Goal: Obtain resource: Download file/media

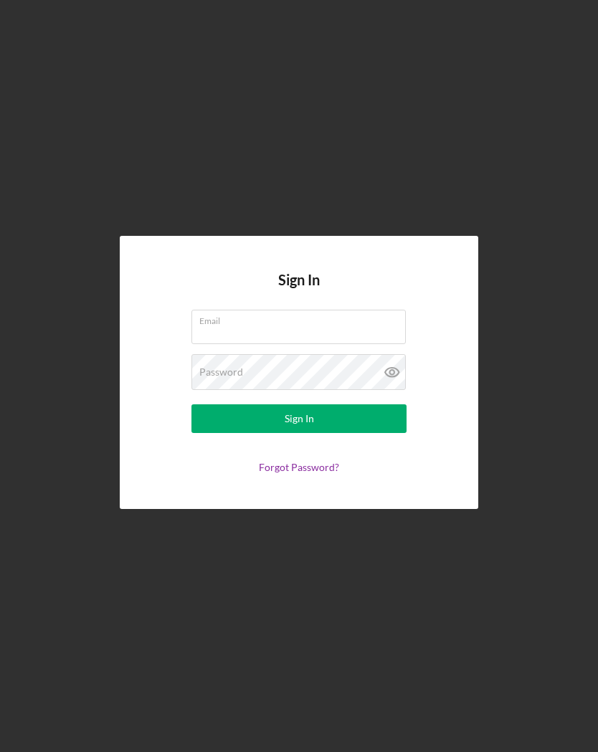
click at [370, 343] on input "Email" at bounding box center [299, 327] width 214 height 34
type input "k"
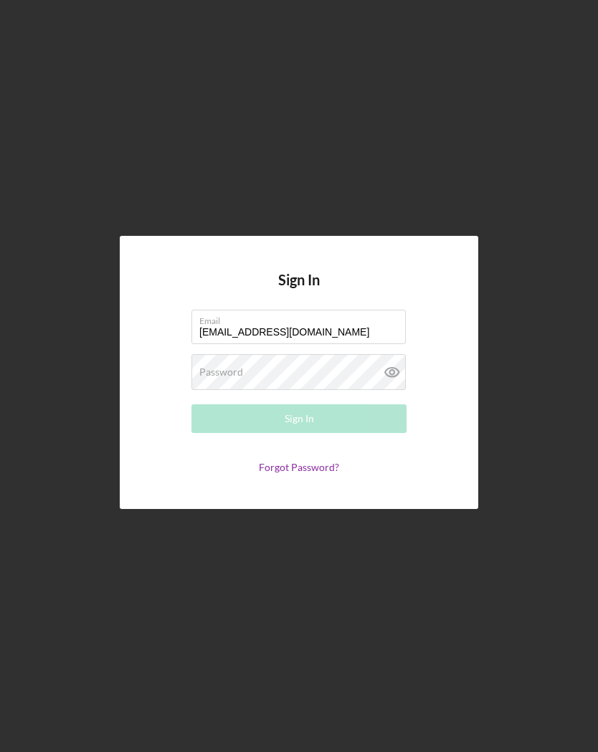
type input "[EMAIL_ADDRESS][DOMAIN_NAME]"
click at [339, 386] on div "Password Required" at bounding box center [299, 372] width 215 height 36
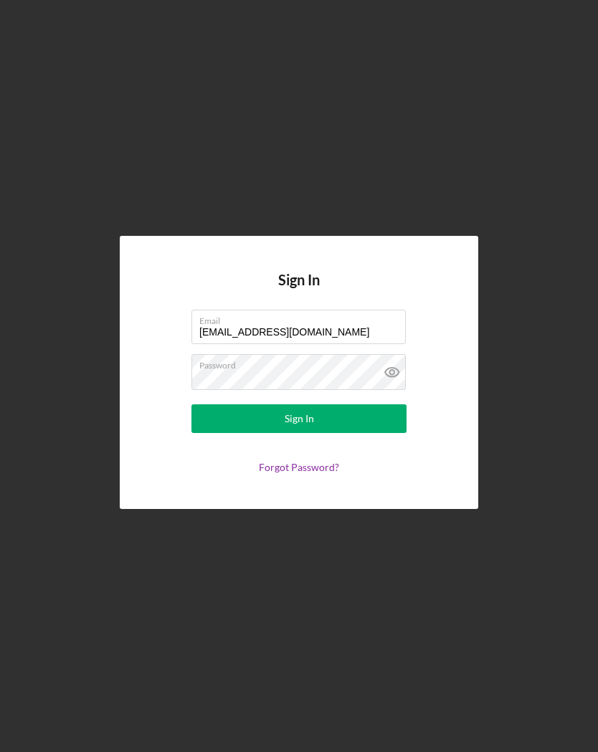
click at [379, 426] on button "Sign In" at bounding box center [299, 419] width 215 height 29
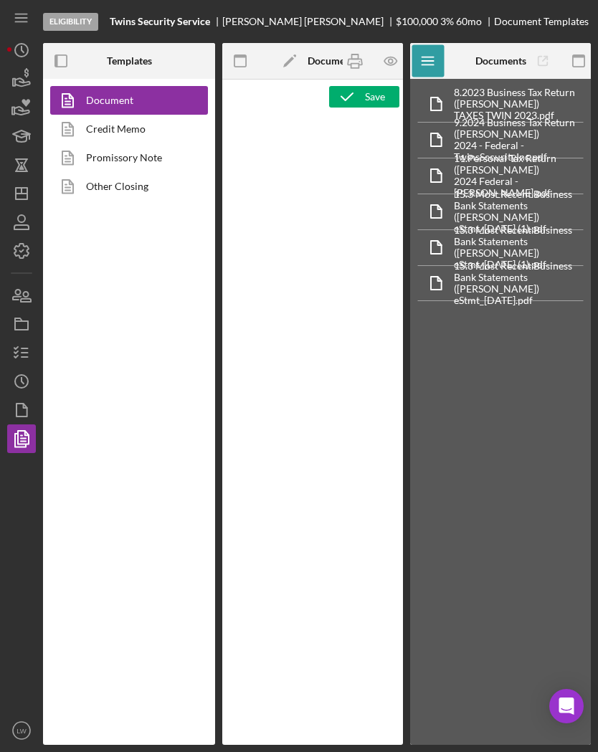
type textarea "<h1 style="text-align: center;">Full Application Form</h1> <h2 style="text-alig…"
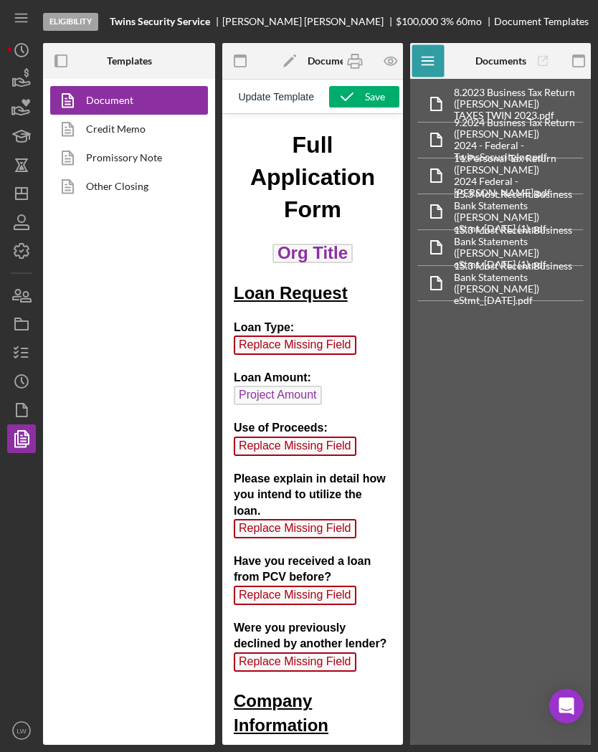
click at [32, 49] on icon "Icon/History" at bounding box center [22, 50] width 36 height 36
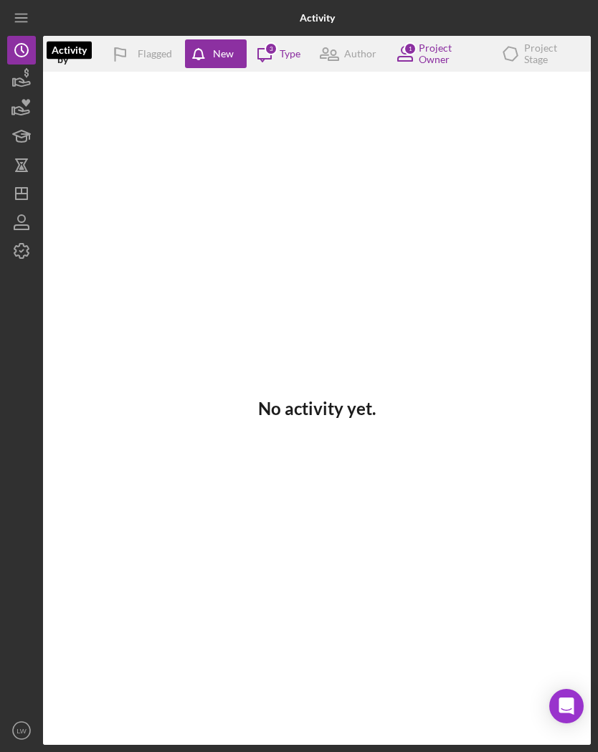
click at [30, 88] on icon "button" at bounding box center [22, 79] width 36 height 36
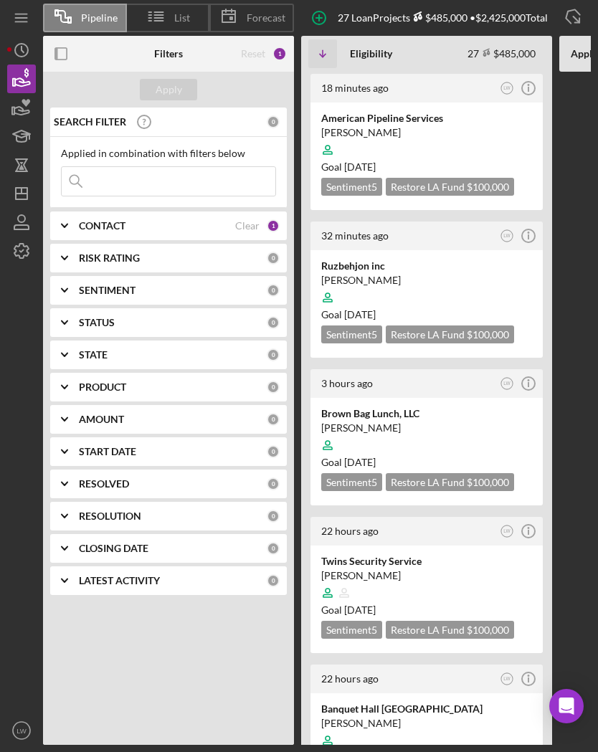
click at [449, 121] on div "American Pipeline Services" at bounding box center [426, 118] width 211 height 14
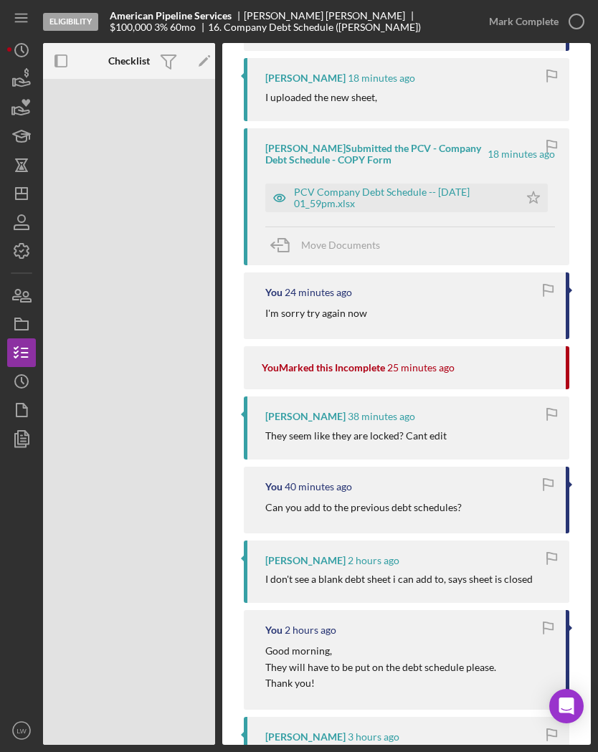
scroll to position [341, 0]
click at [34, 404] on icon "button" at bounding box center [22, 410] width 36 height 36
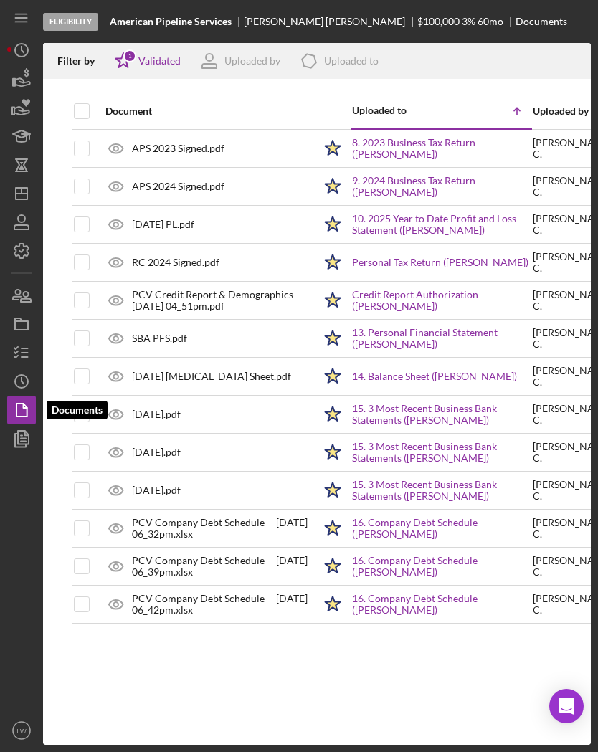
click at [471, 143] on link "8. 2023 Business Tax Return ([PERSON_NAME])" at bounding box center [441, 148] width 179 height 23
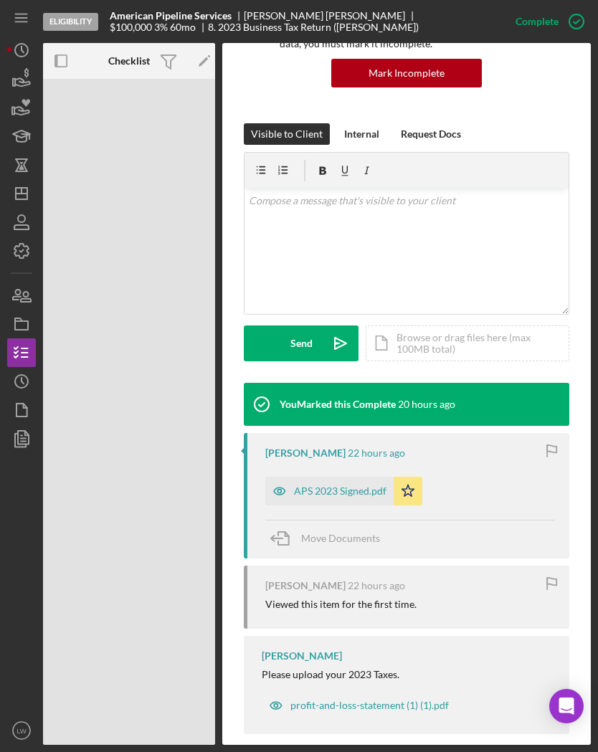
scroll to position [153, 0]
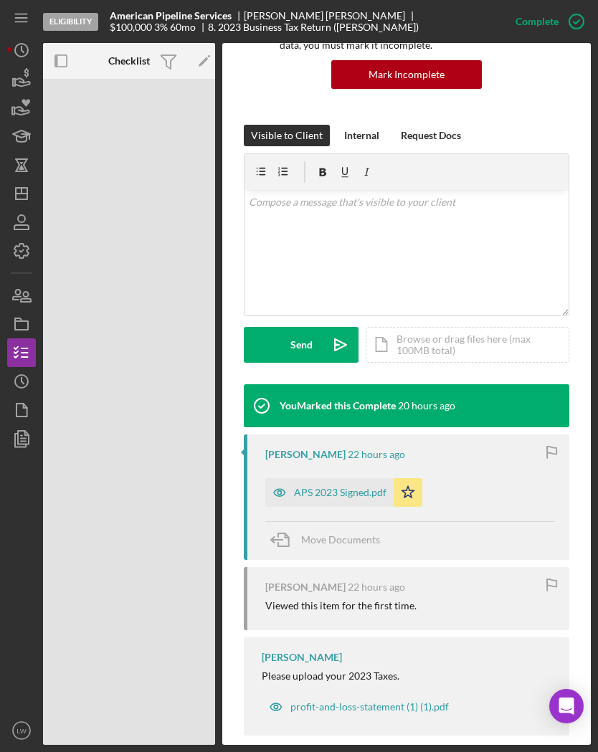
click at [317, 487] on div "APS 2023 Signed.pdf" at bounding box center [340, 492] width 93 height 11
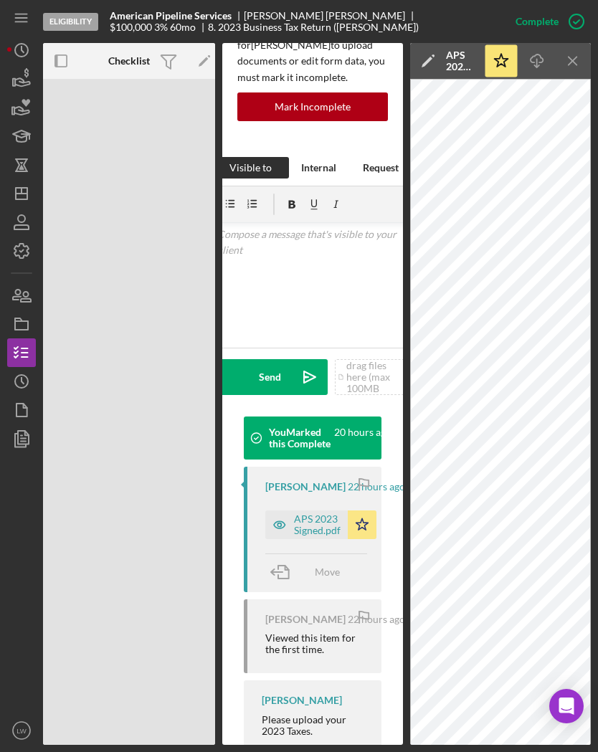
click at [538, 64] on icon "Icon/Download" at bounding box center [537, 61] width 32 height 32
click at [570, 62] on icon "Icon/Menu Close" at bounding box center [573, 61] width 32 height 32
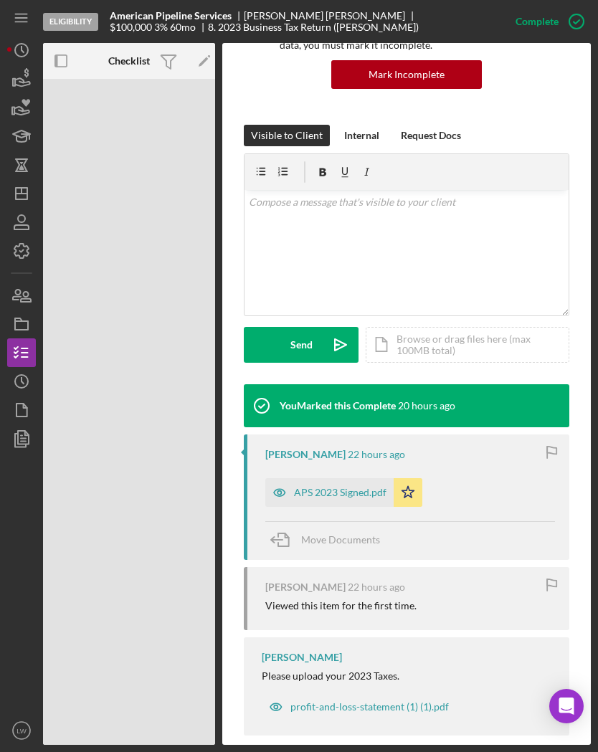
click at [29, 326] on icon "button" at bounding box center [22, 324] width 36 height 36
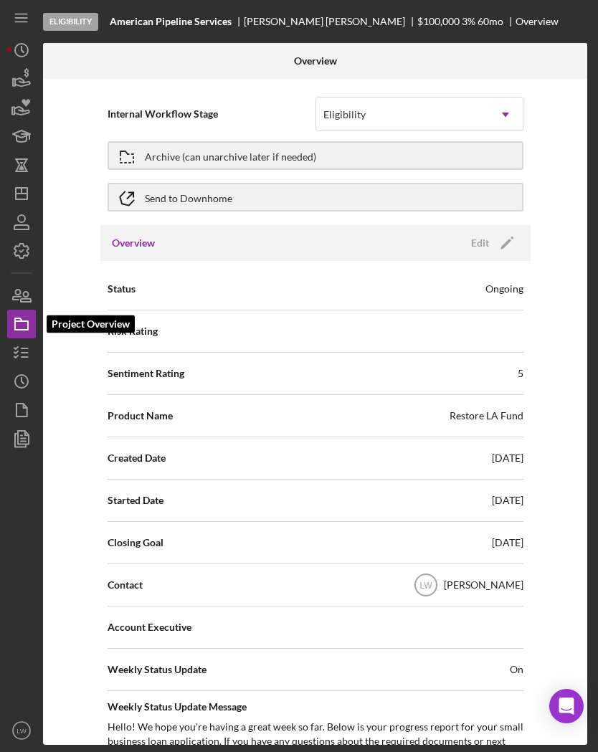
click at [27, 408] on icon "button" at bounding box center [26, 407] width 4 height 4
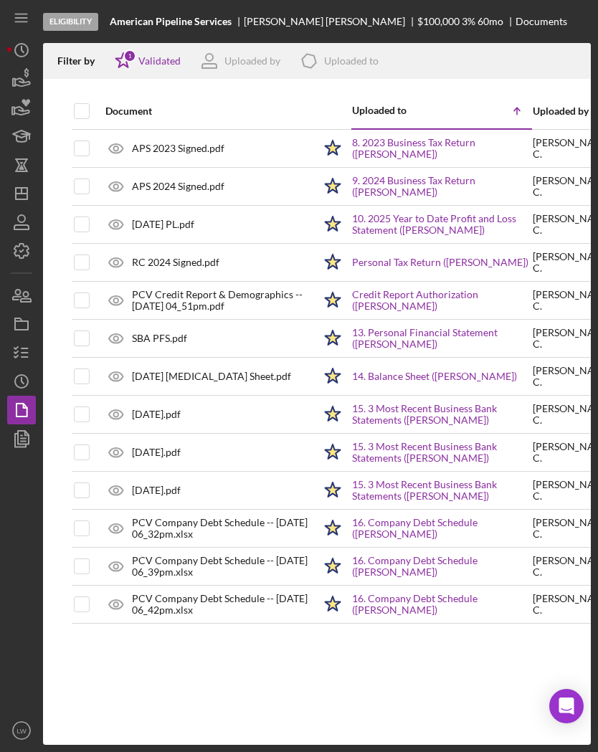
click at [468, 183] on link "9. 2024 Business Tax Return ([PERSON_NAME])" at bounding box center [441, 186] width 179 height 23
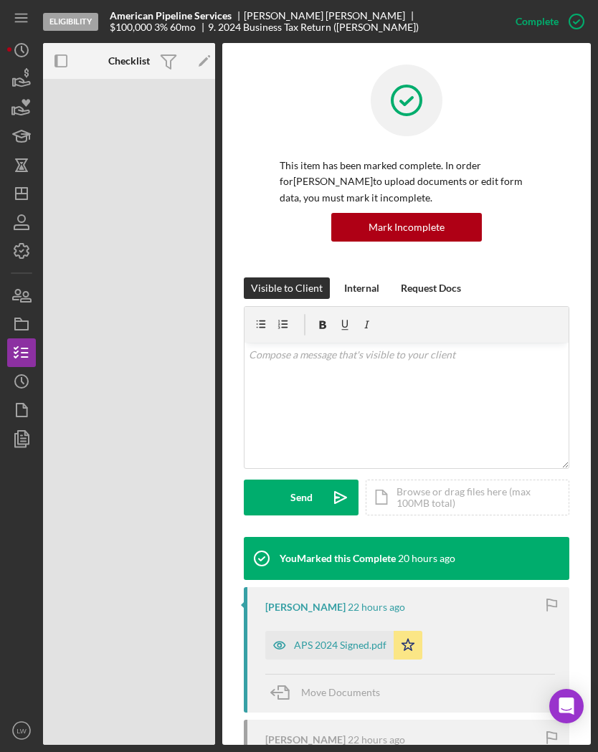
click at [331, 651] on div "APS 2024 Signed.pdf" at bounding box center [329, 645] width 128 height 29
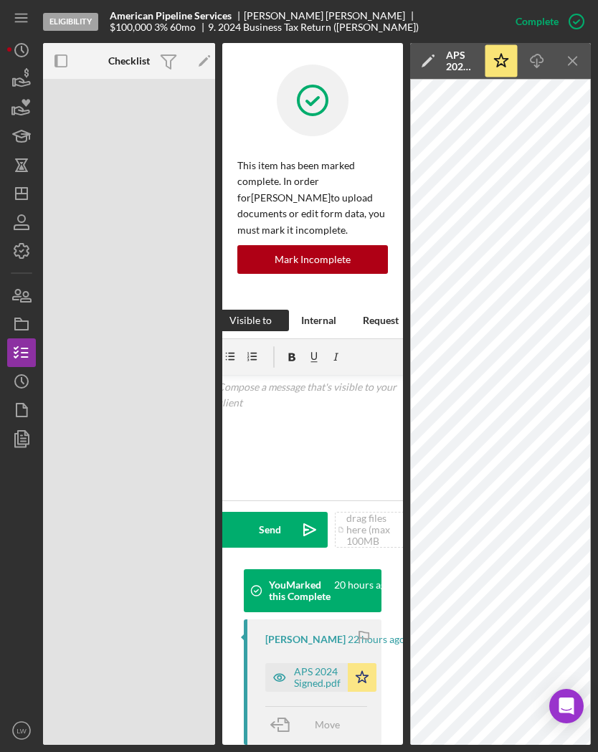
click at [537, 62] on line "button" at bounding box center [537, 63] width 0 height 8
click at [575, 67] on icon "Icon/Menu Close" at bounding box center [573, 61] width 32 height 32
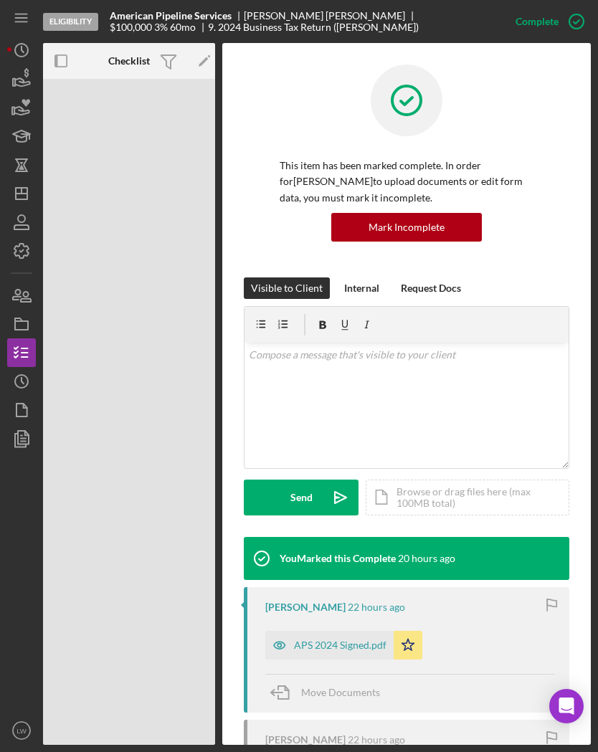
click at [26, 324] on icon "button" at bounding box center [22, 324] width 36 height 36
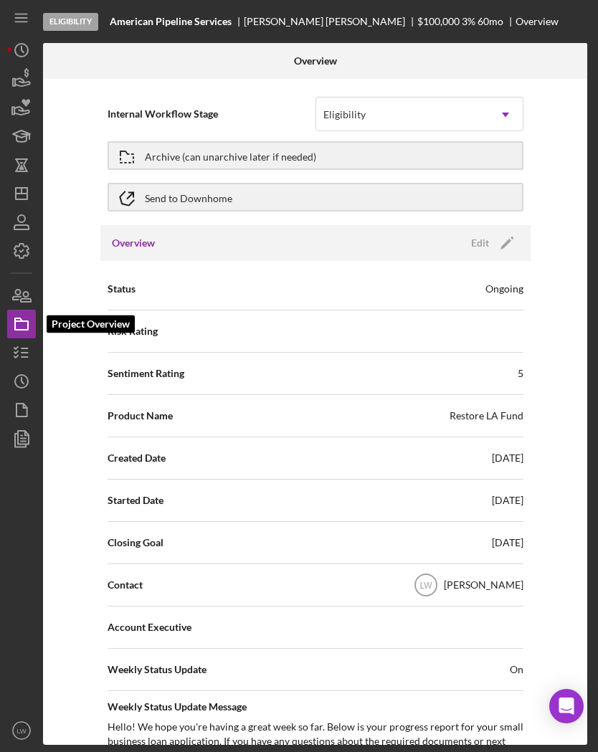
click at [27, 421] on icon "button" at bounding box center [22, 410] width 36 height 36
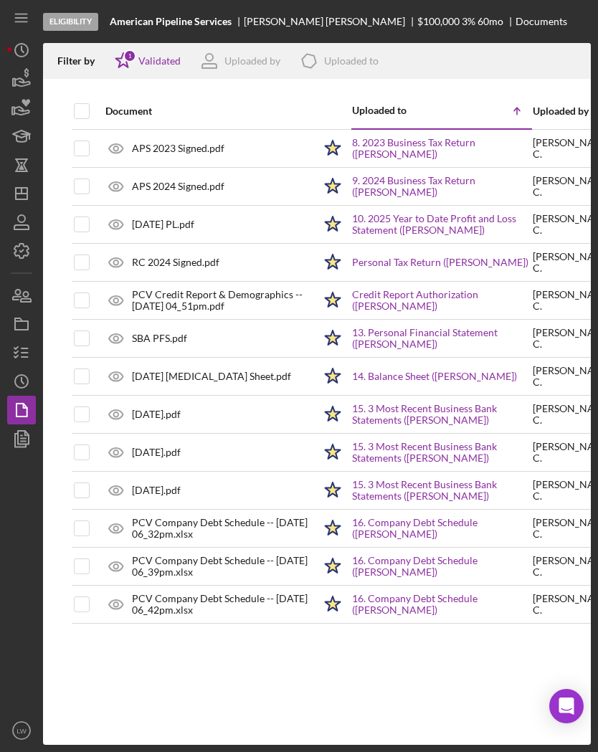
click at [473, 231] on link "10. 2025 Year to Date Profit and Loss Statement ([PERSON_NAME])" at bounding box center [441, 224] width 179 height 23
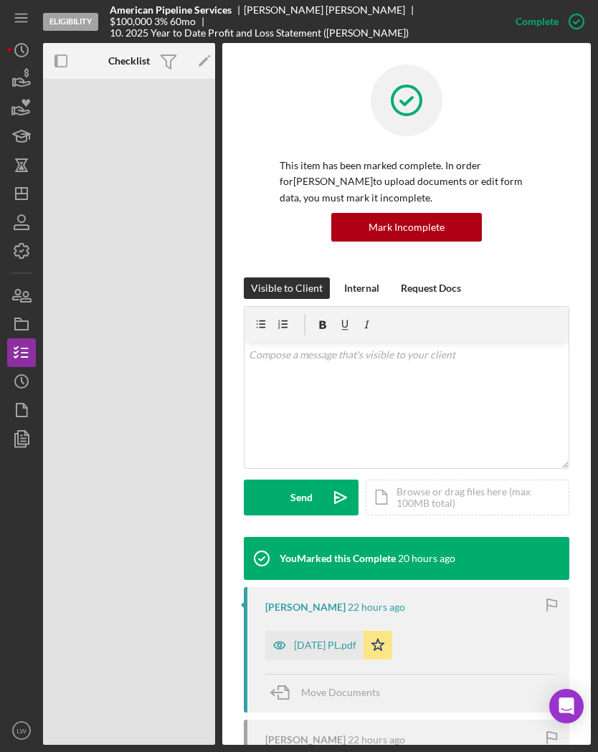
scroll to position [82, 0]
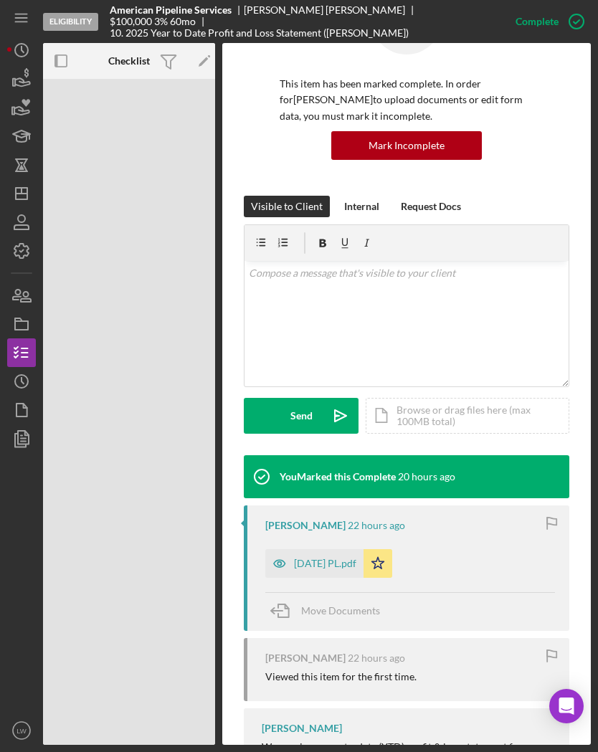
click at [327, 561] on div "[DATE] PL.pdf" at bounding box center [325, 563] width 62 height 11
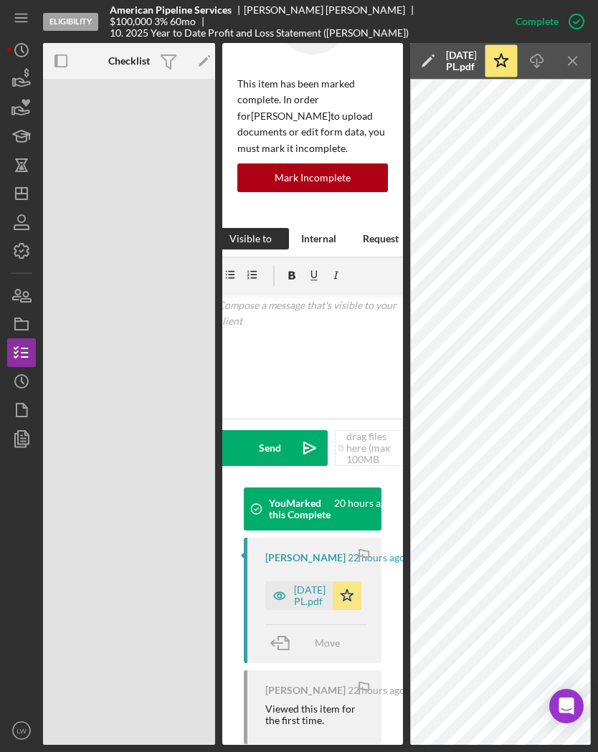
click at [541, 64] on icon "Icon/Download" at bounding box center [537, 61] width 32 height 32
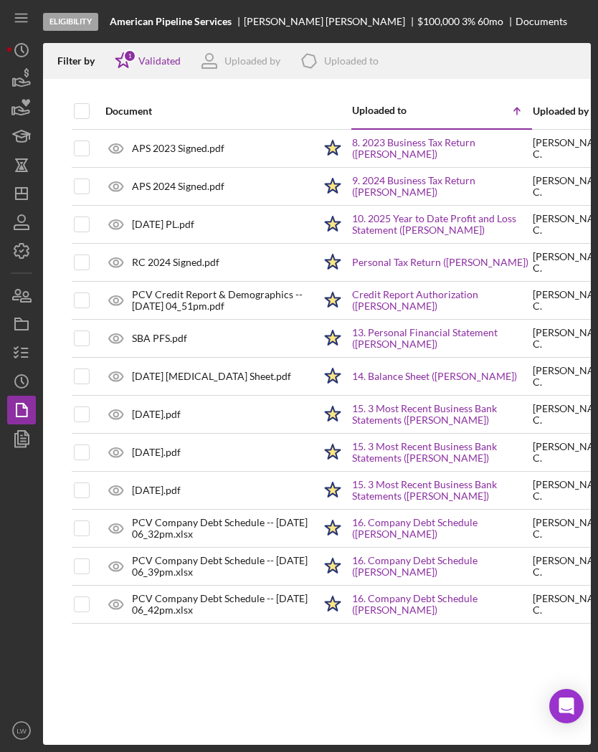
click at [25, 82] on icon "button" at bounding box center [22, 82] width 15 height 8
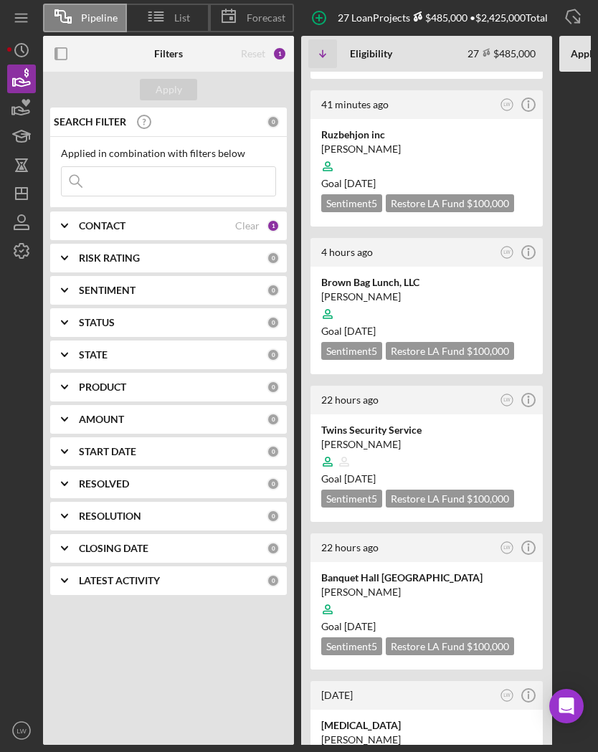
scroll to position [135, 0]
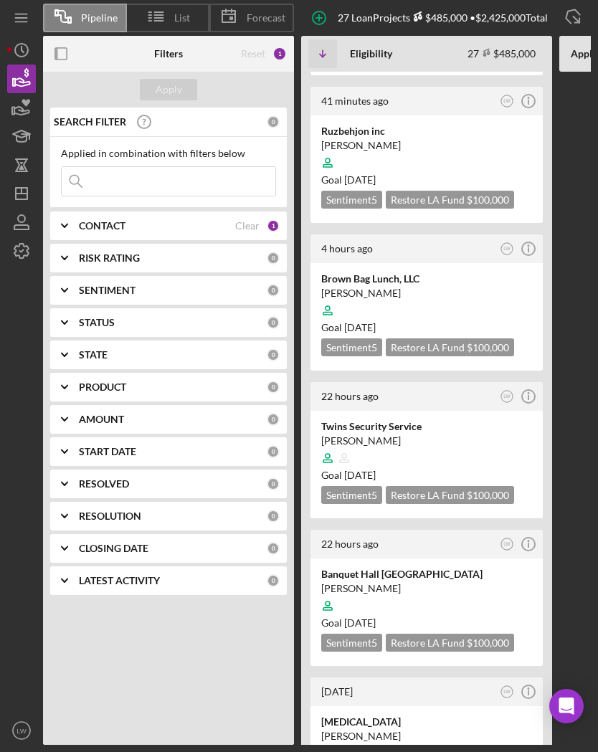
click at [408, 280] on div "Brown Bag Lunch, LLC" at bounding box center [426, 279] width 211 height 14
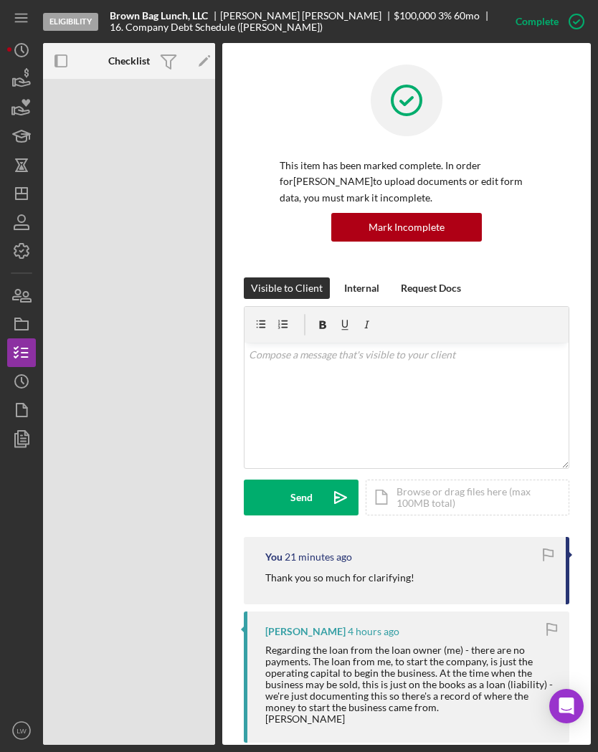
click at [27, 407] on polygon "button" at bounding box center [21, 410] width 11 height 13
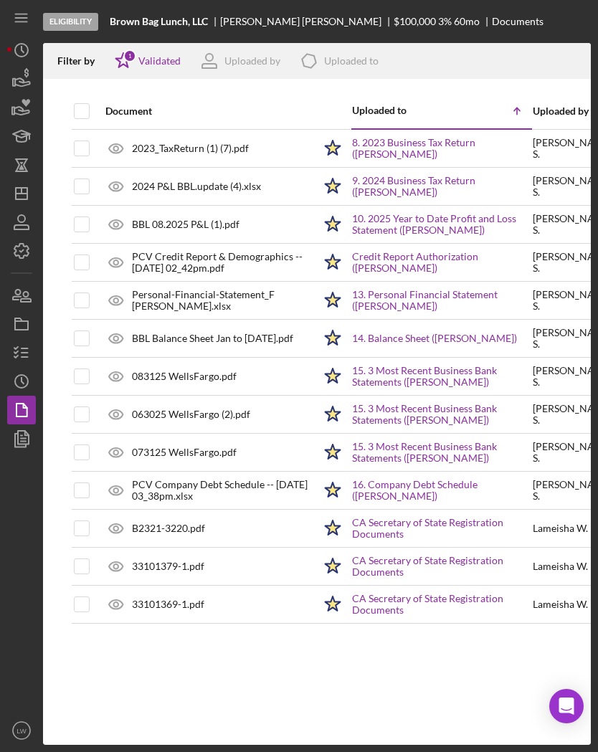
click at [468, 152] on link "8. 2023 Business Tax Return ([PERSON_NAME])" at bounding box center [441, 148] width 179 height 23
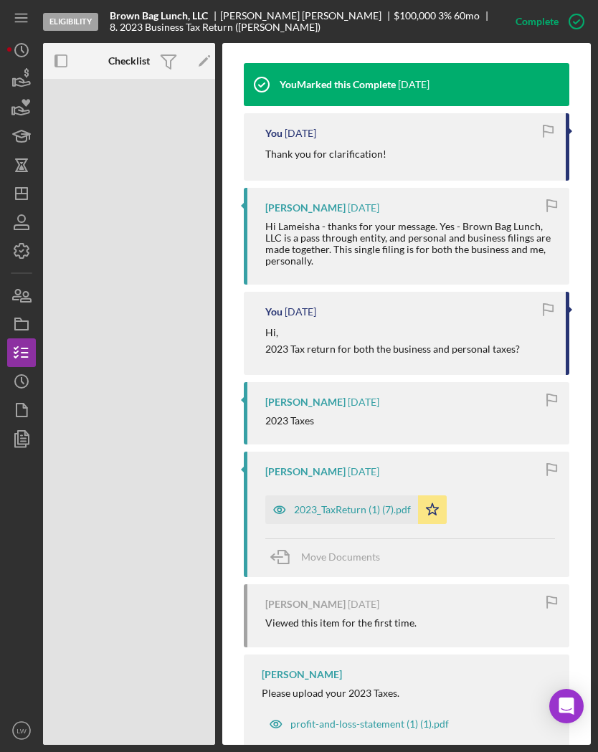
scroll to position [476, 0]
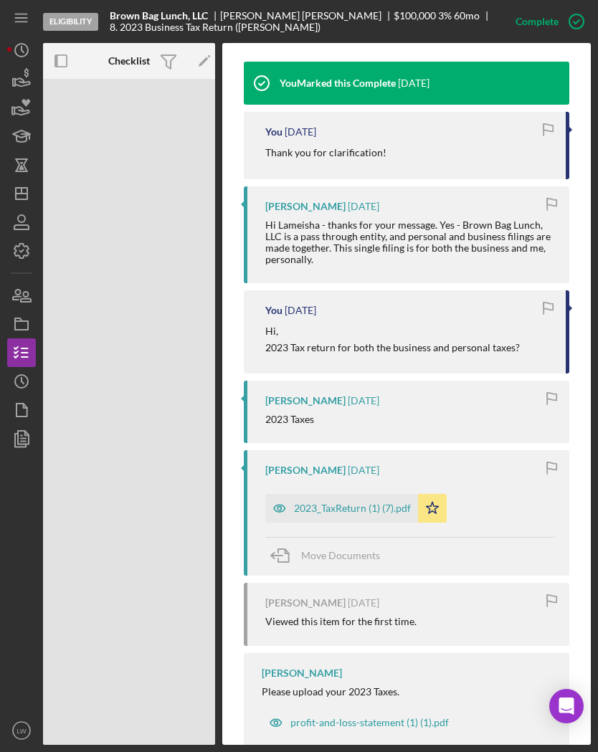
click at [370, 503] on div "2023_TaxReturn (1) (7).pdf" at bounding box center [352, 508] width 117 height 11
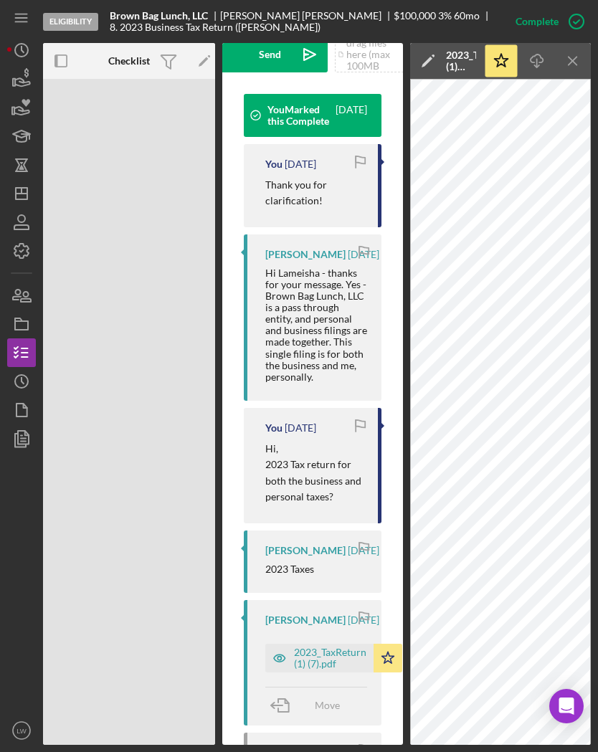
click at [542, 60] on icon "Icon/Download" at bounding box center [537, 61] width 32 height 32
